Goal: Transaction & Acquisition: Subscribe to service/newsletter

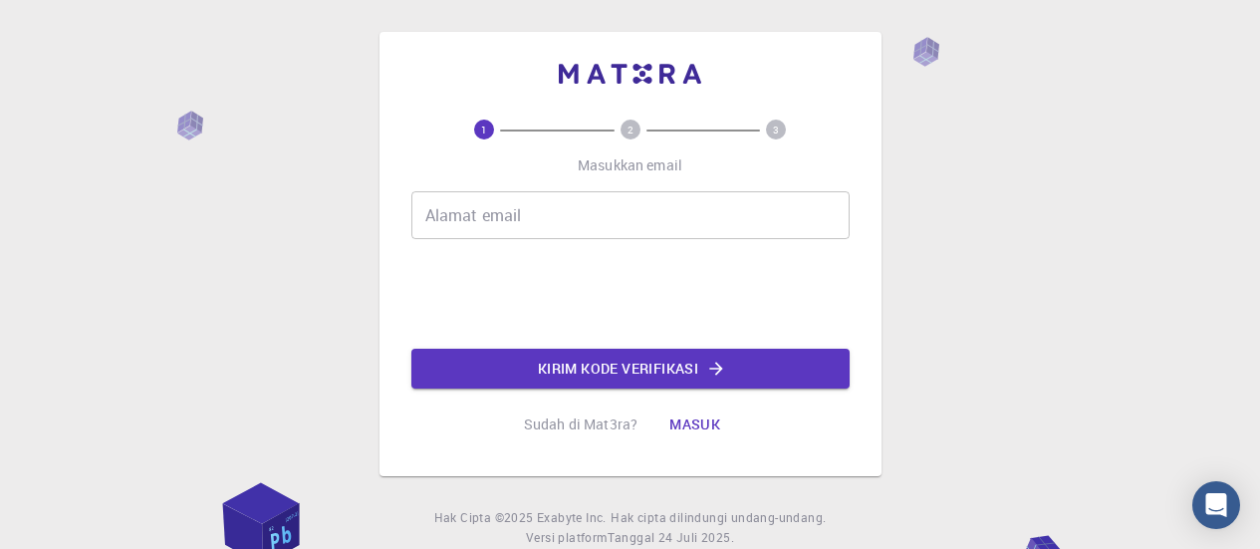
click at [690, 195] on input "Alamat email" at bounding box center [630, 215] width 438 height 48
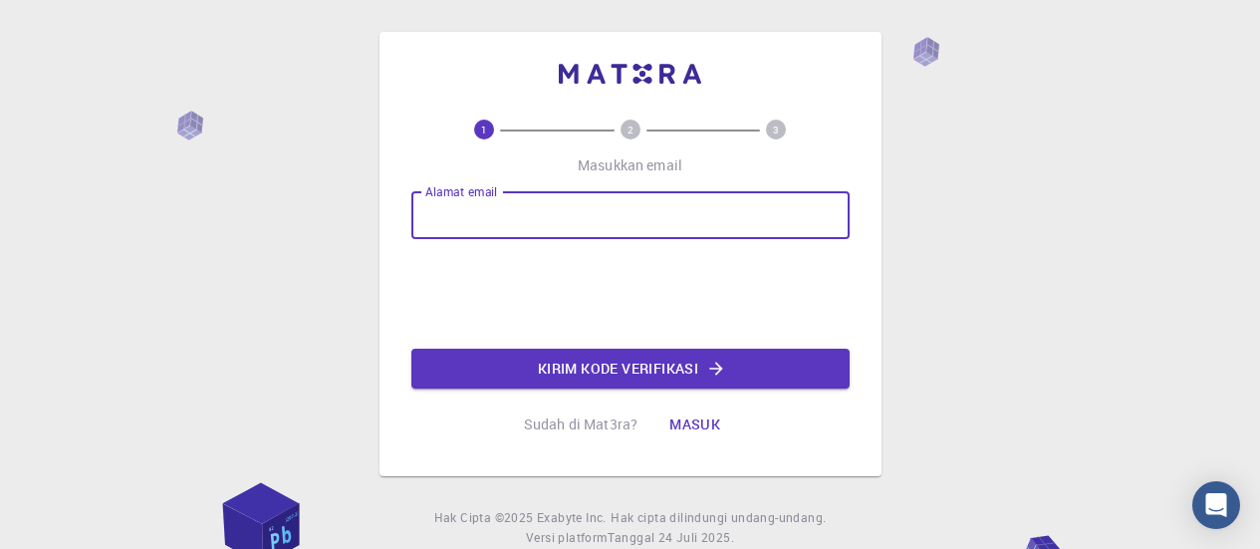
type input "[EMAIL_ADDRESS][DOMAIN_NAME]"
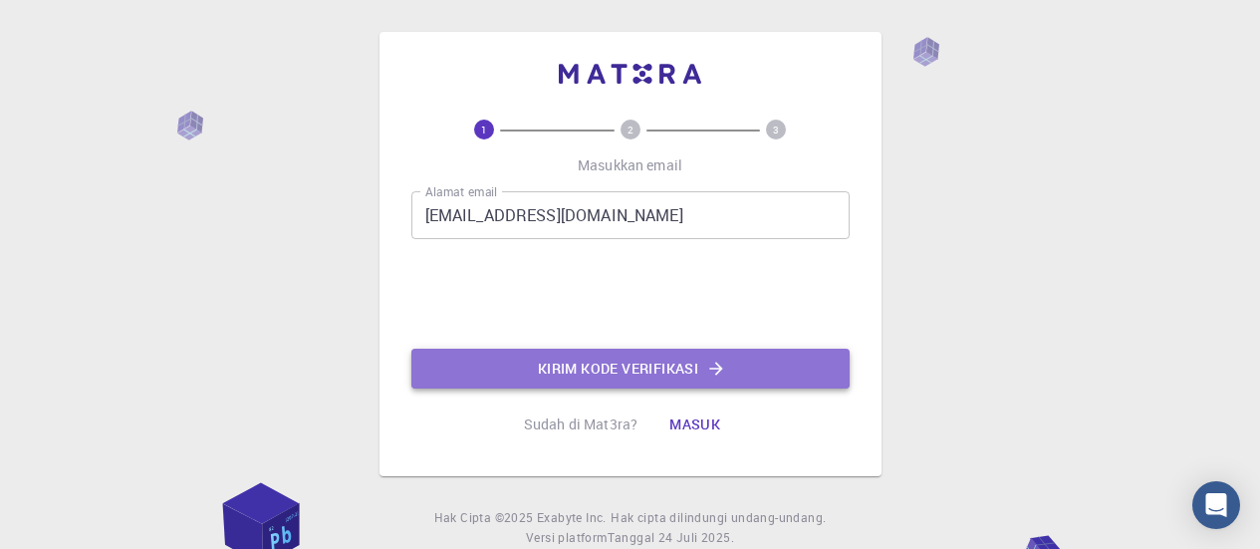
click at [654, 368] on font "Kirim kode verifikasi" at bounding box center [618, 368] width 160 height 19
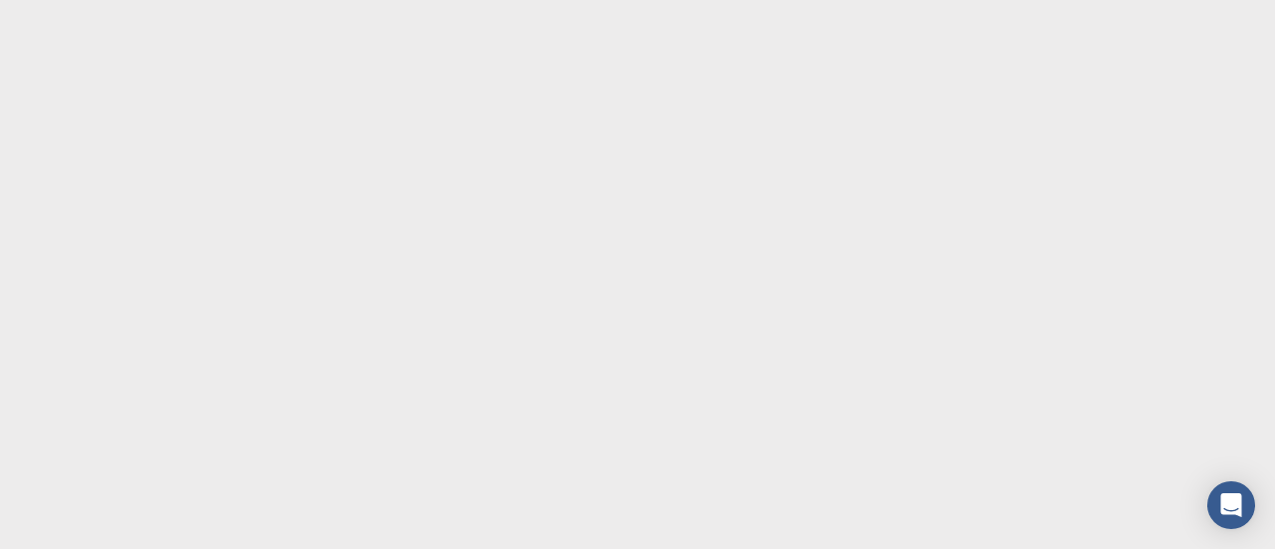
click at [532, 135] on body "Original text Rate this translation Your feedback will be used to help improve …" at bounding box center [637, 274] width 1275 height 549
click at [1228, 508] on icon "Buka Interkom Messenger" at bounding box center [1230, 505] width 23 height 26
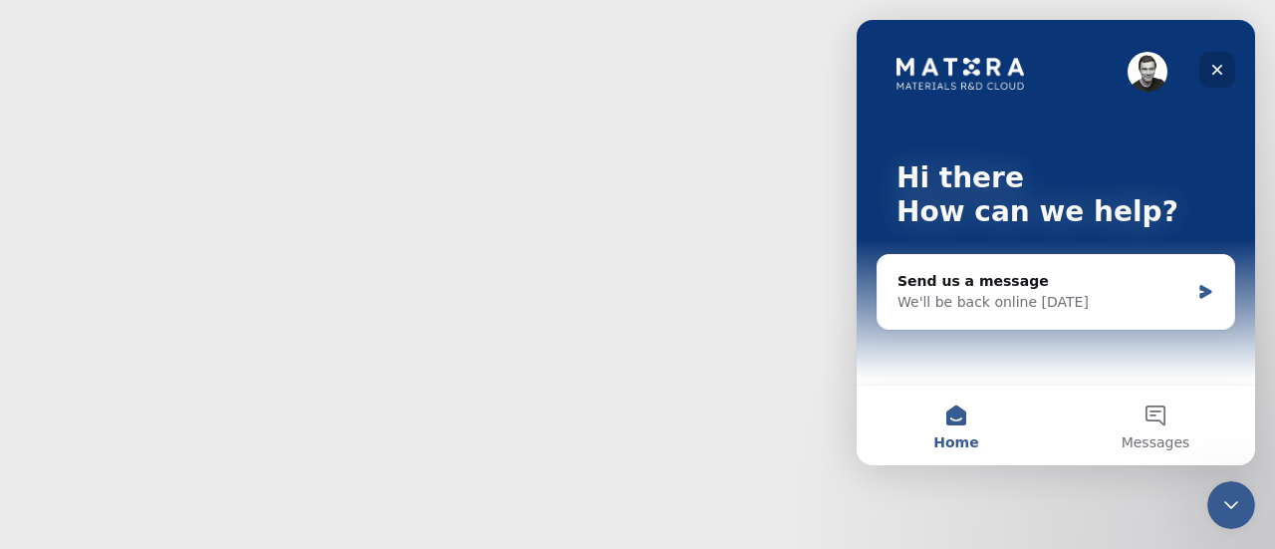
click at [1214, 65] on icon "Close" at bounding box center [1217, 70] width 16 height 16
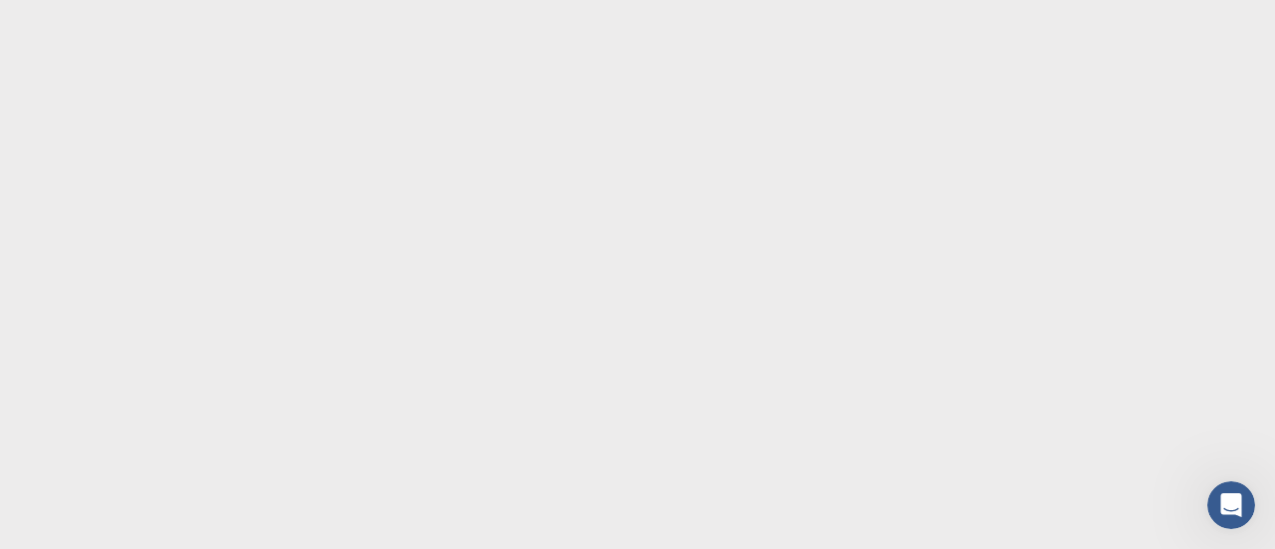
drag, startPoint x: 383, startPoint y: 263, endPoint x: 313, endPoint y: 214, distance: 85.1
click at [313, 214] on body "Original text Rate this translation Your feedback will be used to help improve …" at bounding box center [637, 274] width 1275 height 549
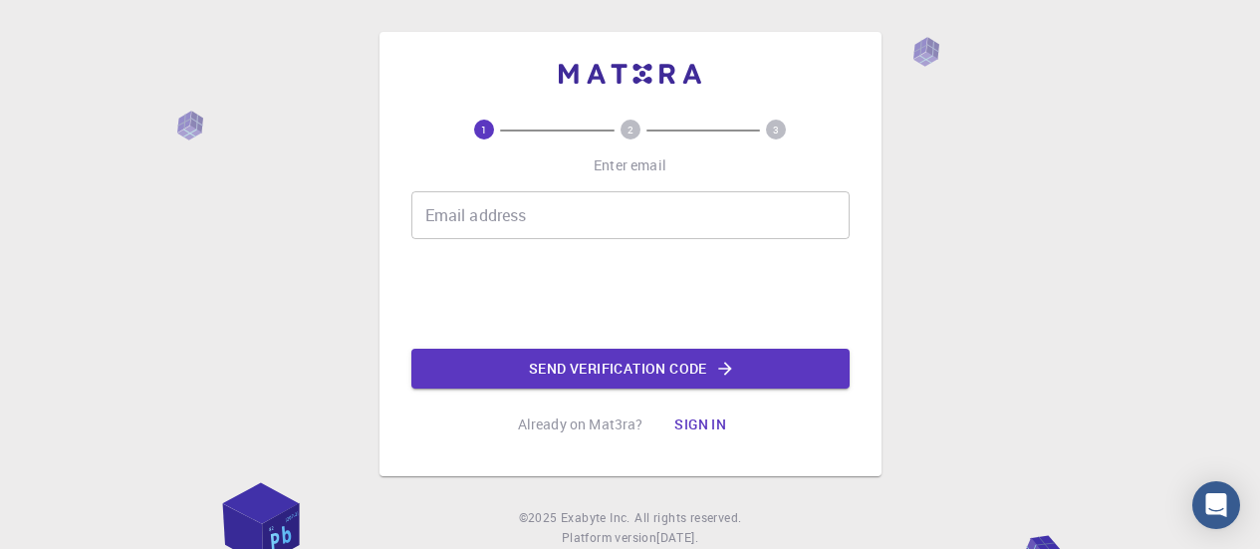
click at [504, 224] on input "Email address" at bounding box center [630, 215] width 438 height 48
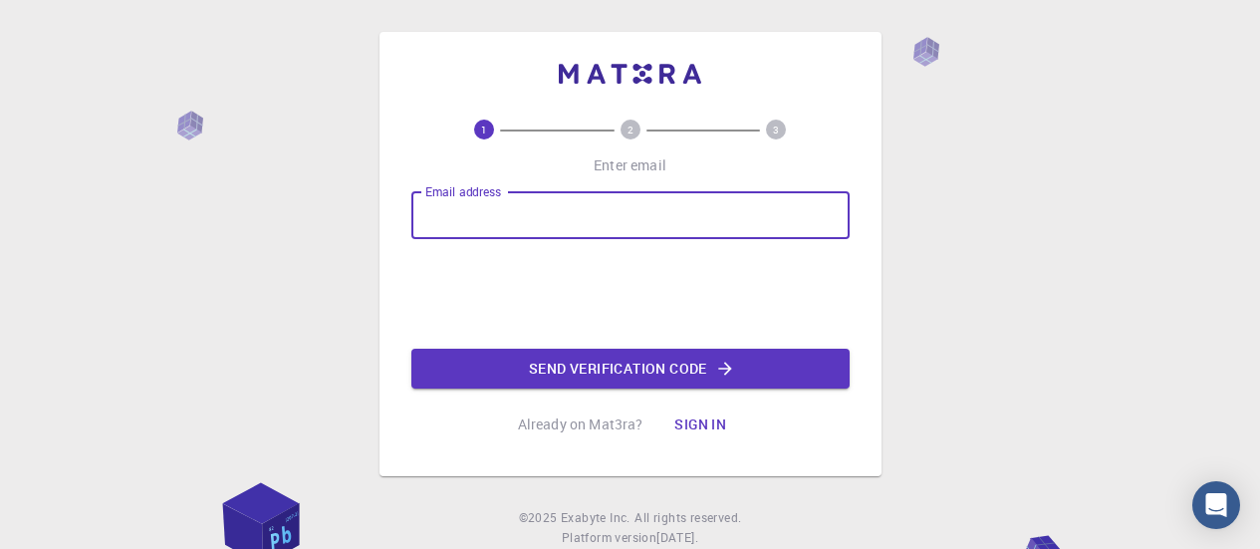
type input "[EMAIL_ADDRESS][DOMAIN_NAME]"
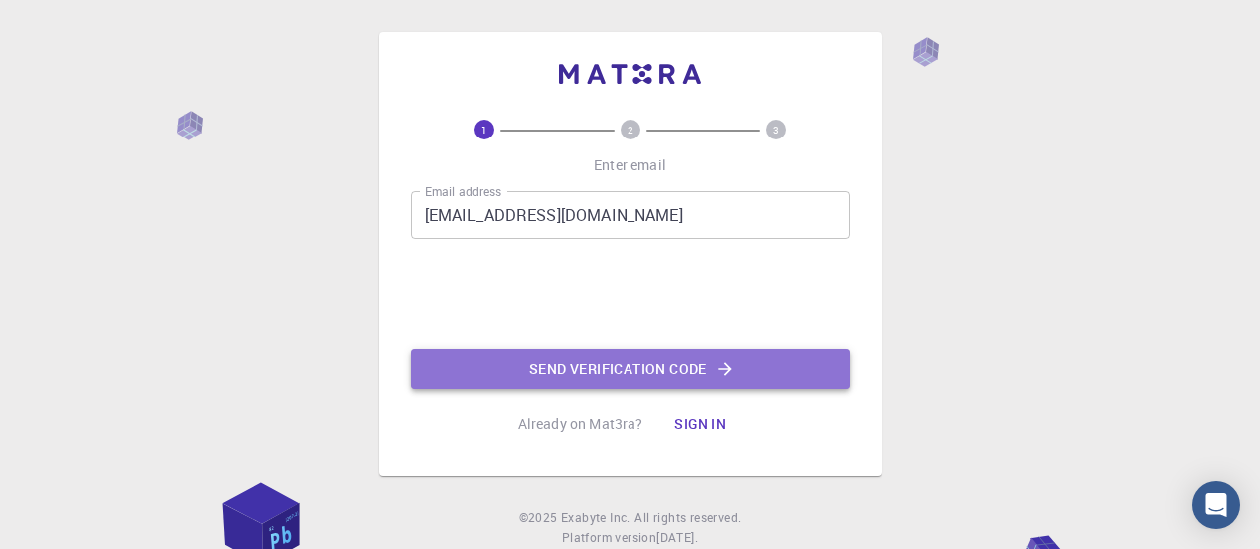
click at [573, 367] on button "Send verification code" at bounding box center [630, 369] width 438 height 40
